Goal: Task Accomplishment & Management: Manage account settings

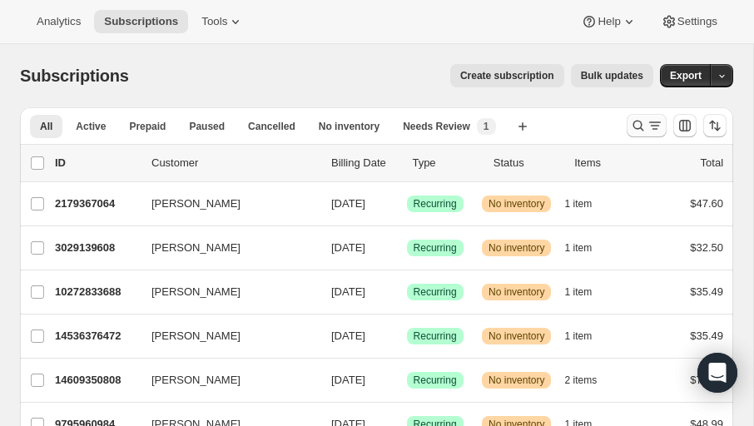
click at [636, 129] on icon "Search and filter results" at bounding box center [638, 125] width 17 height 17
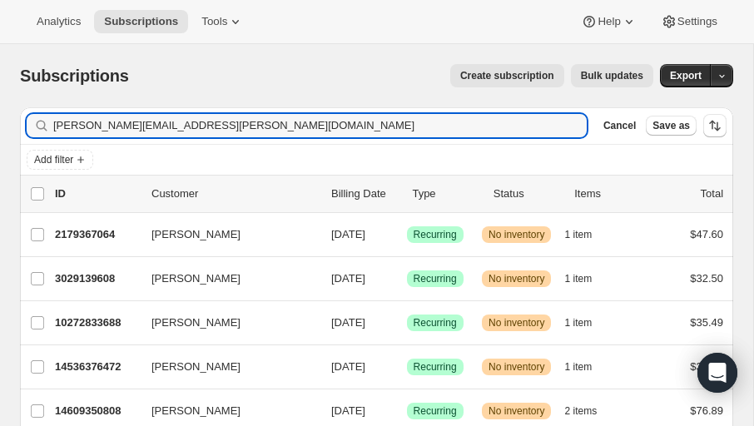
type input "[PERSON_NAME][EMAIL_ADDRESS][PERSON_NAME][DOMAIN_NAME]"
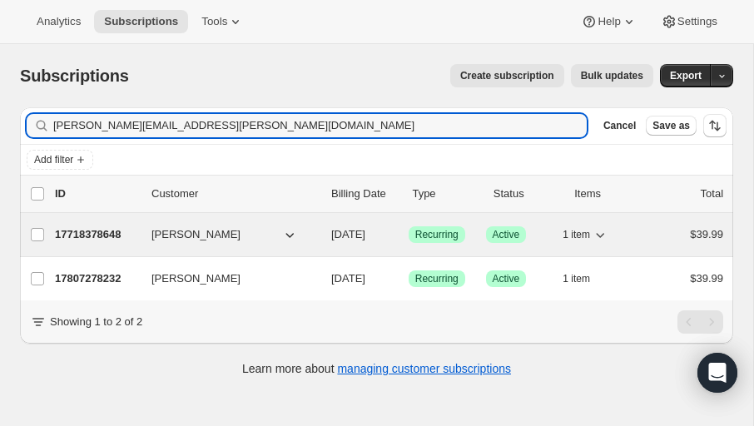
click at [193, 233] on span "[PERSON_NAME]" at bounding box center [196, 235] width 89 height 17
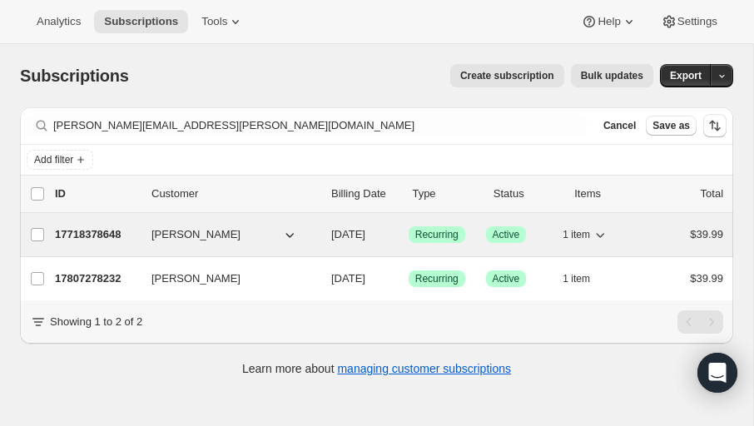
click at [87, 232] on p "17718378648" at bounding box center [96, 235] width 83 height 17
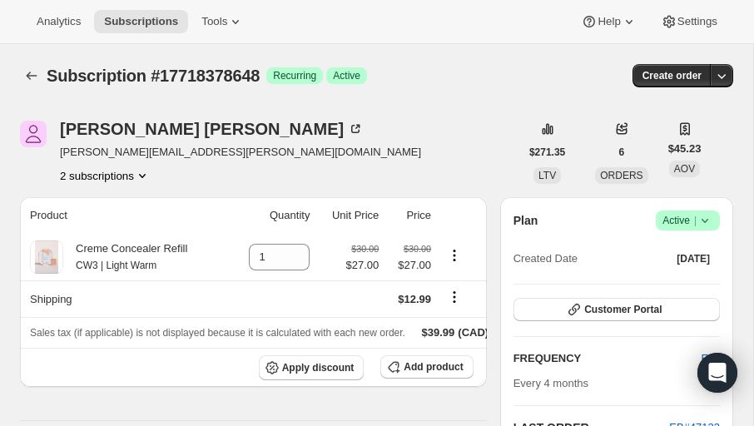
click at [346, 10] on div "Analytics Subscriptions Tools Help Settings" at bounding box center [377, 22] width 754 height 44
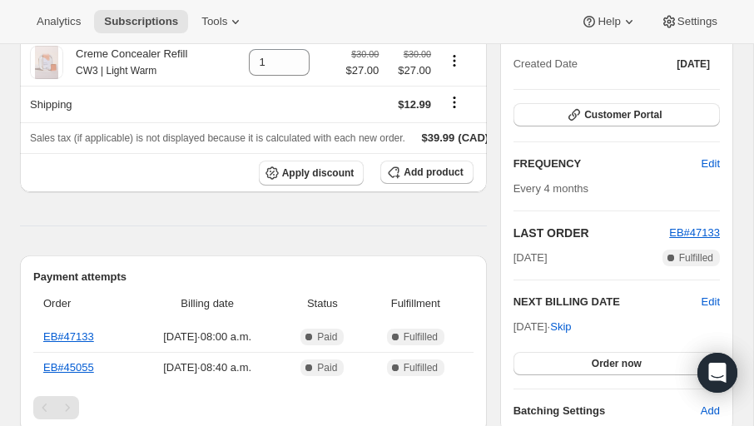
scroll to position [192, 0]
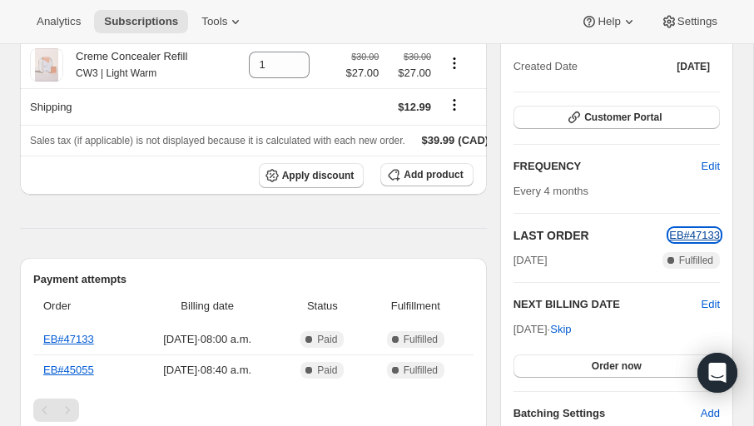
click at [684, 234] on span "EB#47133" at bounding box center [695, 235] width 51 height 12
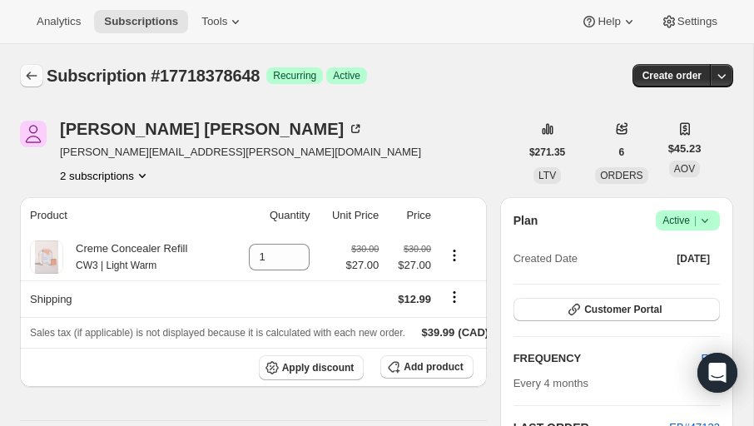
click at [23, 81] on icon "Subscriptions" at bounding box center [31, 75] width 17 height 17
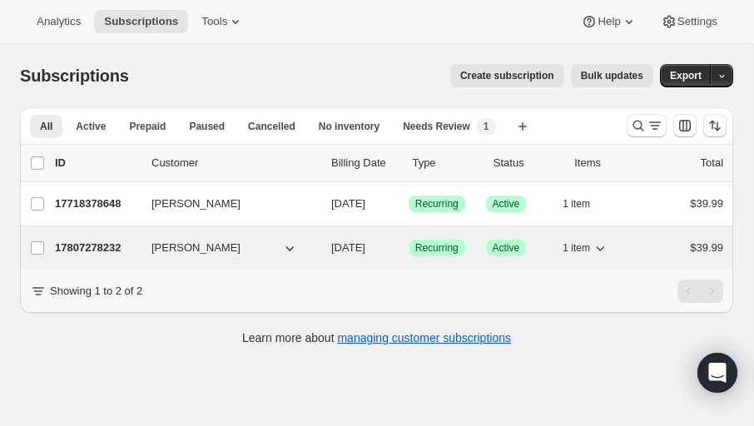
click at [108, 247] on p "17807278232" at bounding box center [96, 248] width 83 height 17
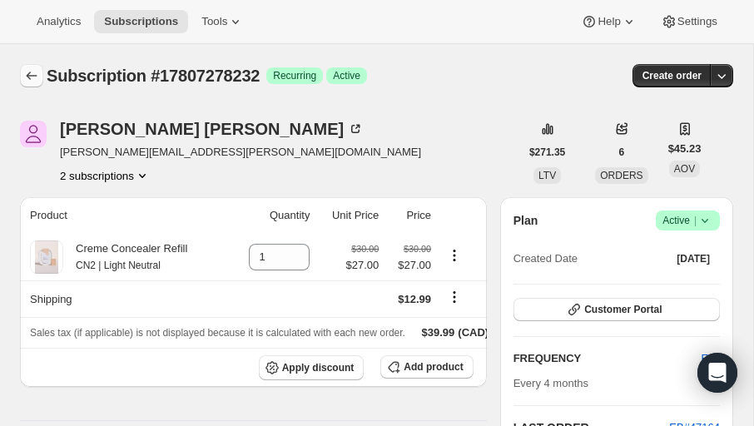
click at [37, 77] on icon "Subscriptions" at bounding box center [31, 75] width 17 height 17
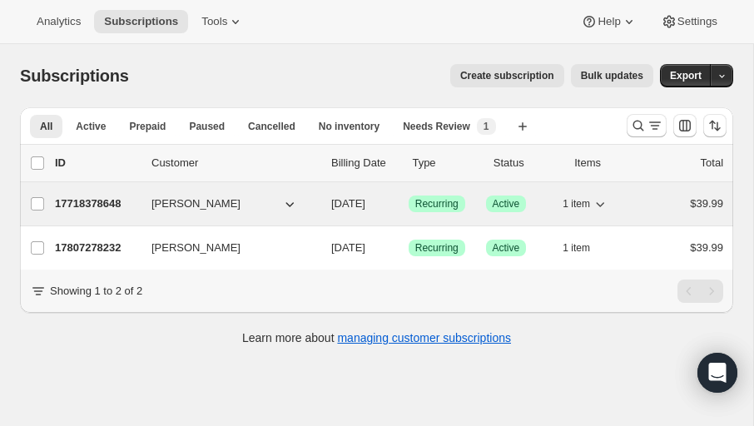
click at [110, 203] on p "17718378648" at bounding box center [96, 204] width 83 height 17
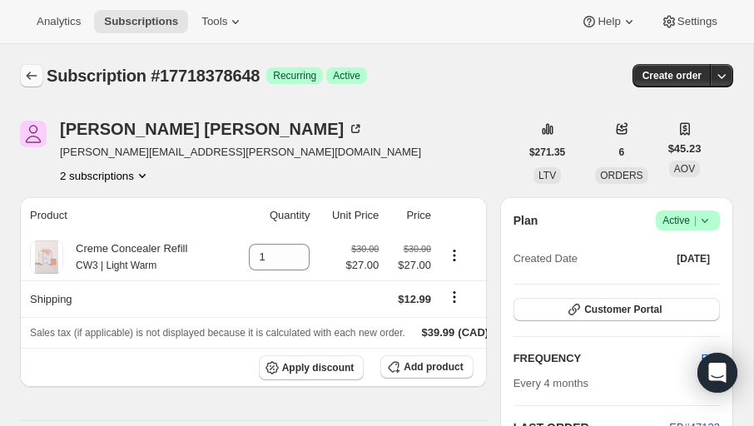
click at [32, 75] on icon "Subscriptions" at bounding box center [31, 75] width 17 height 17
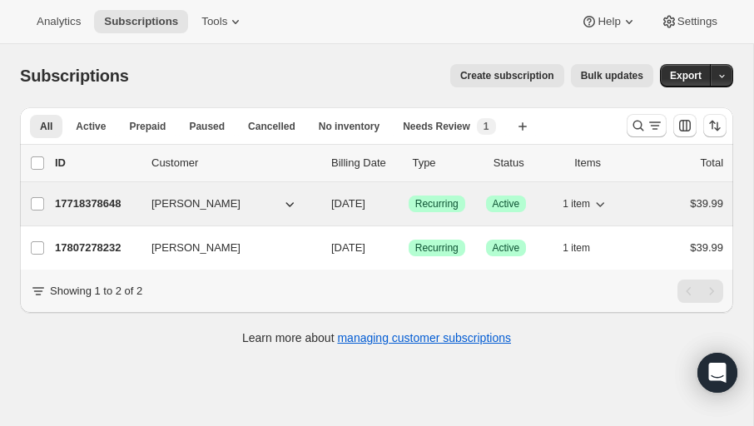
click at [195, 206] on span "[PERSON_NAME]" at bounding box center [196, 204] width 89 height 17
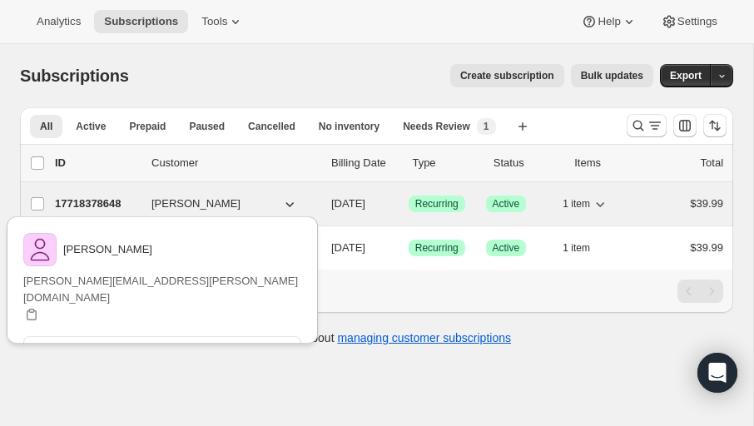
click at [195, 205] on span "[PERSON_NAME]" at bounding box center [196, 204] width 89 height 17
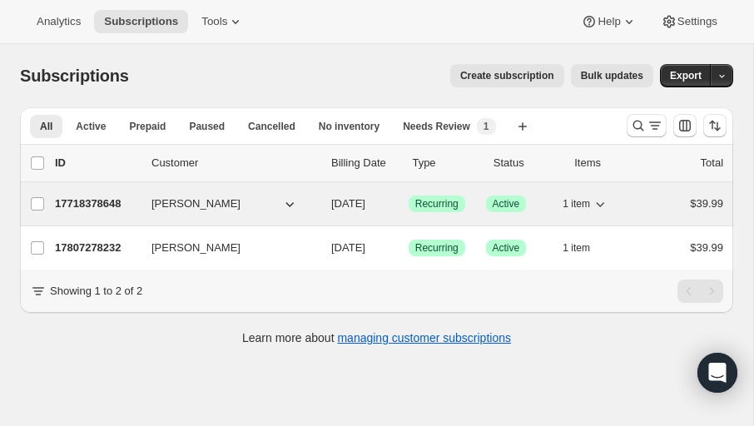
click at [102, 199] on p "17718378648" at bounding box center [96, 204] width 83 height 17
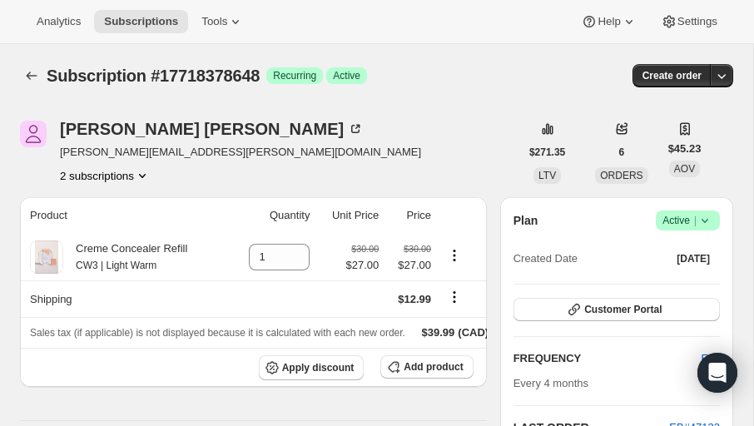
click at [708, 220] on icon at bounding box center [705, 221] width 7 height 4
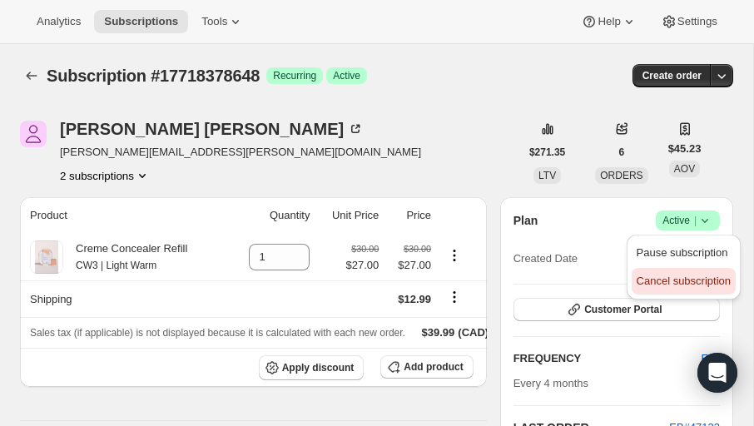
click at [684, 283] on span "Cancel subscription" at bounding box center [684, 281] width 94 height 12
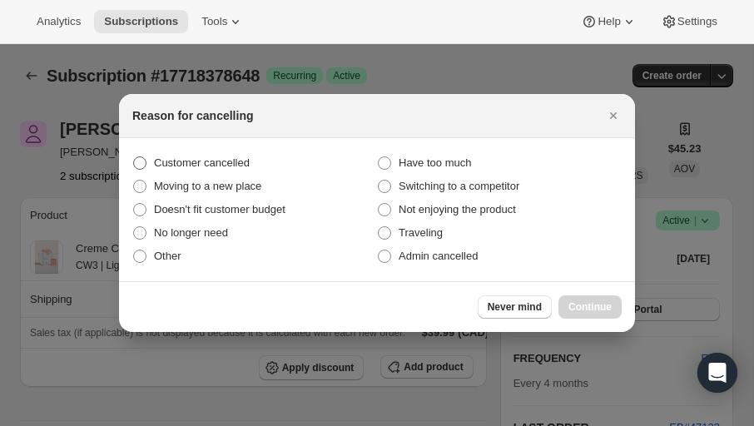
click at [145, 160] on span ":rn5:" at bounding box center [139, 163] width 13 height 13
click at [134, 157] on input "Customer cancelled" at bounding box center [133, 157] width 1 height 1
radio input "true"
click at [586, 304] on span "Continue" at bounding box center [590, 307] width 43 height 13
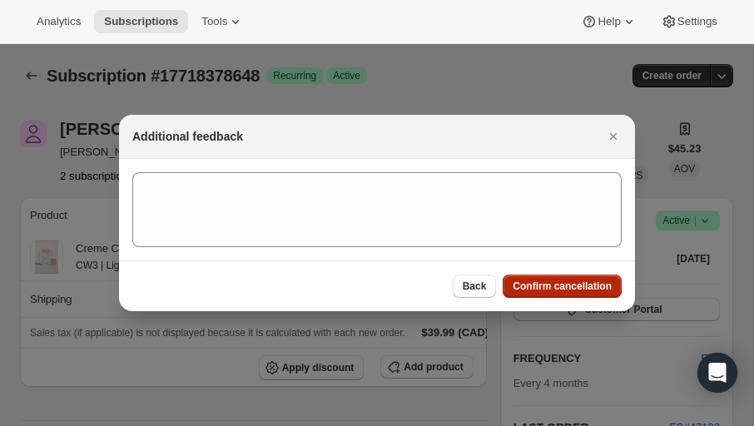
click at [580, 281] on span "Confirm cancellation" at bounding box center [562, 286] width 99 height 13
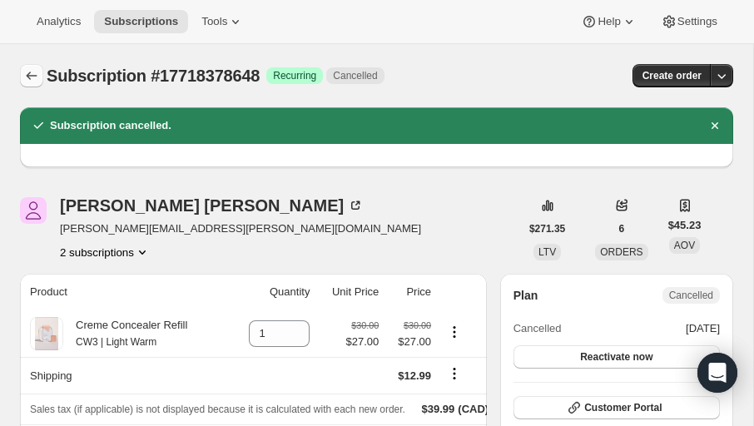
click at [32, 73] on icon "Subscriptions" at bounding box center [31, 75] width 17 height 17
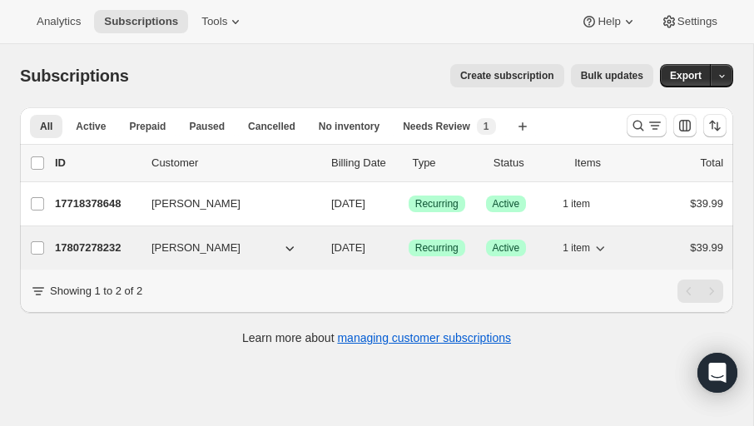
click at [292, 251] on icon "button" at bounding box center [289, 248] width 17 height 17
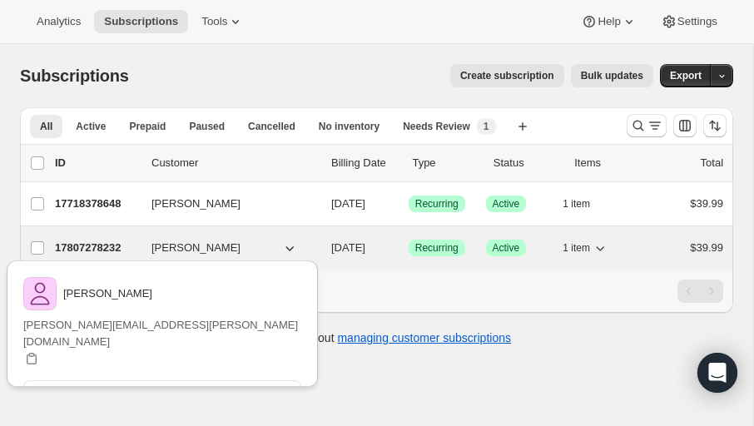
click at [81, 245] on p "17807278232" at bounding box center [96, 248] width 83 height 17
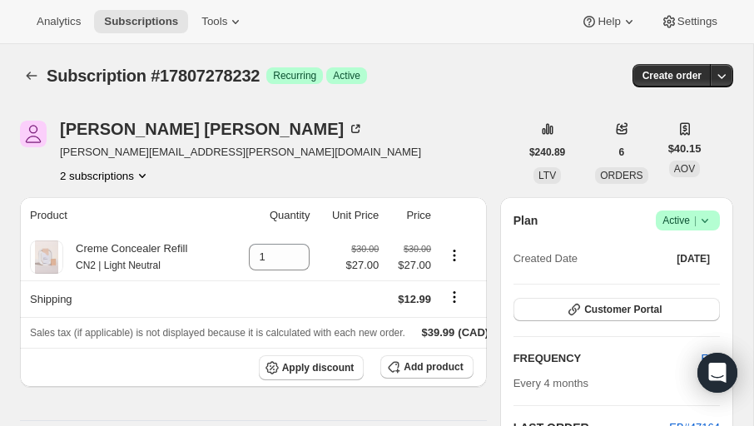
click at [709, 222] on icon at bounding box center [705, 220] width 17 height 17
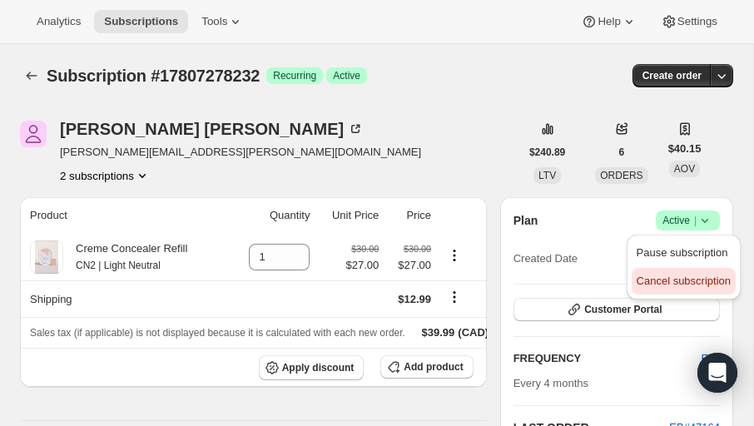
click at [678, 286] on span "Cancel subscription" at bounding box center [684, 281] width 94 height 12
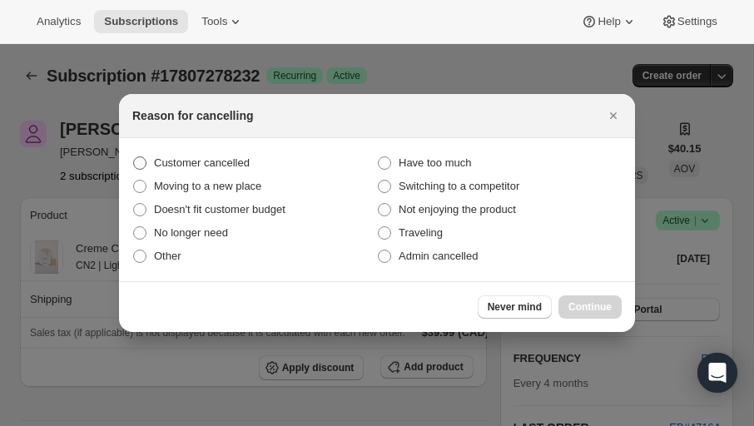
click at [136, 162] on span ":rth:" at bounding box center [139, 163] width 13 height 13
click at [134, 157] on input "Customer cancelled" at bounding box center [133, 157] width 1 height 1
radio input "true"
click at [581, 309] on span "Continue" at bounding box center [590, 307] width 43 height 13
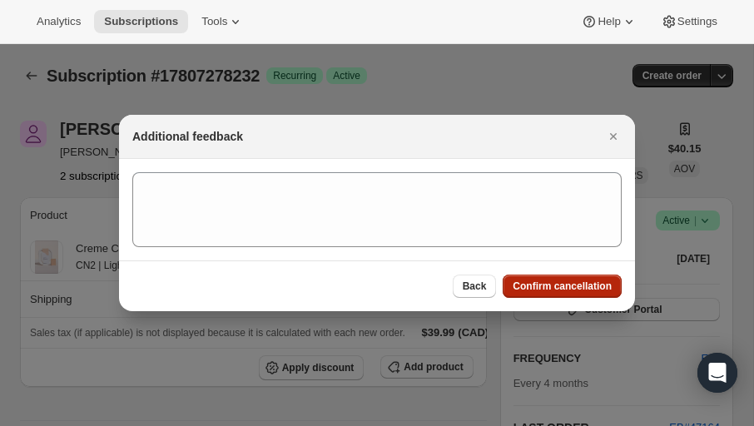
click at [570, 281] on span "Confirm cancellation" at bounding box center [562, 286] width 99 height 13
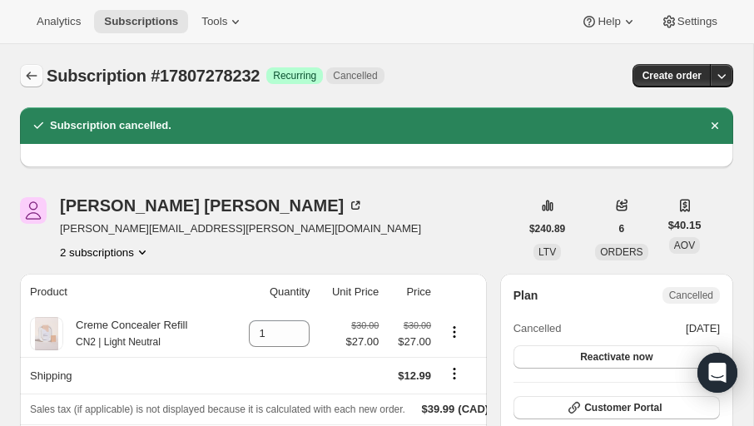
click at [30, 78] on icon "Subscriptions" at bounding box center [31, 75] width 17 height 17
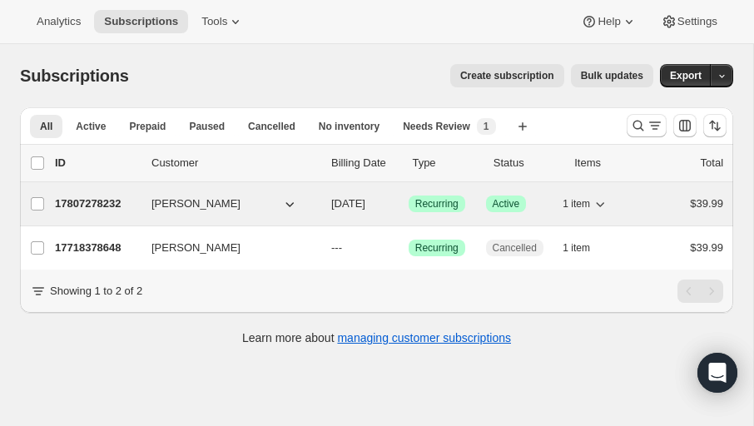
click at [95, 197] on p "17807278232" at bounding box center [96, 204] width 83 height 17
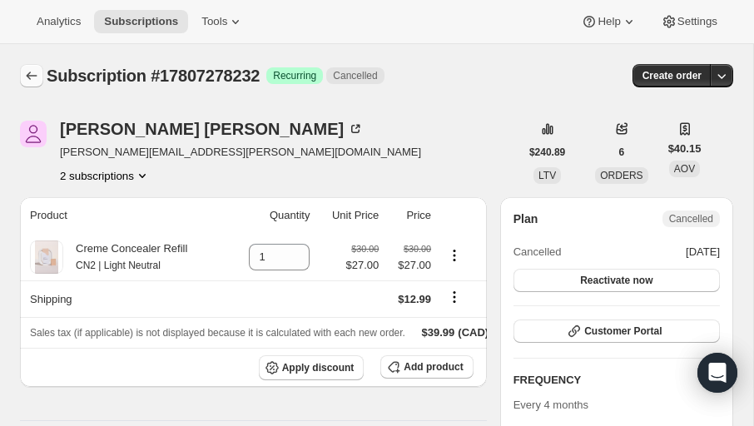
click at [27, 72] on icon "Subscriptions" at bounding box center [31, 75] width 17 height 17
